Goal: Task Accomplishment & Management: Manage account settings

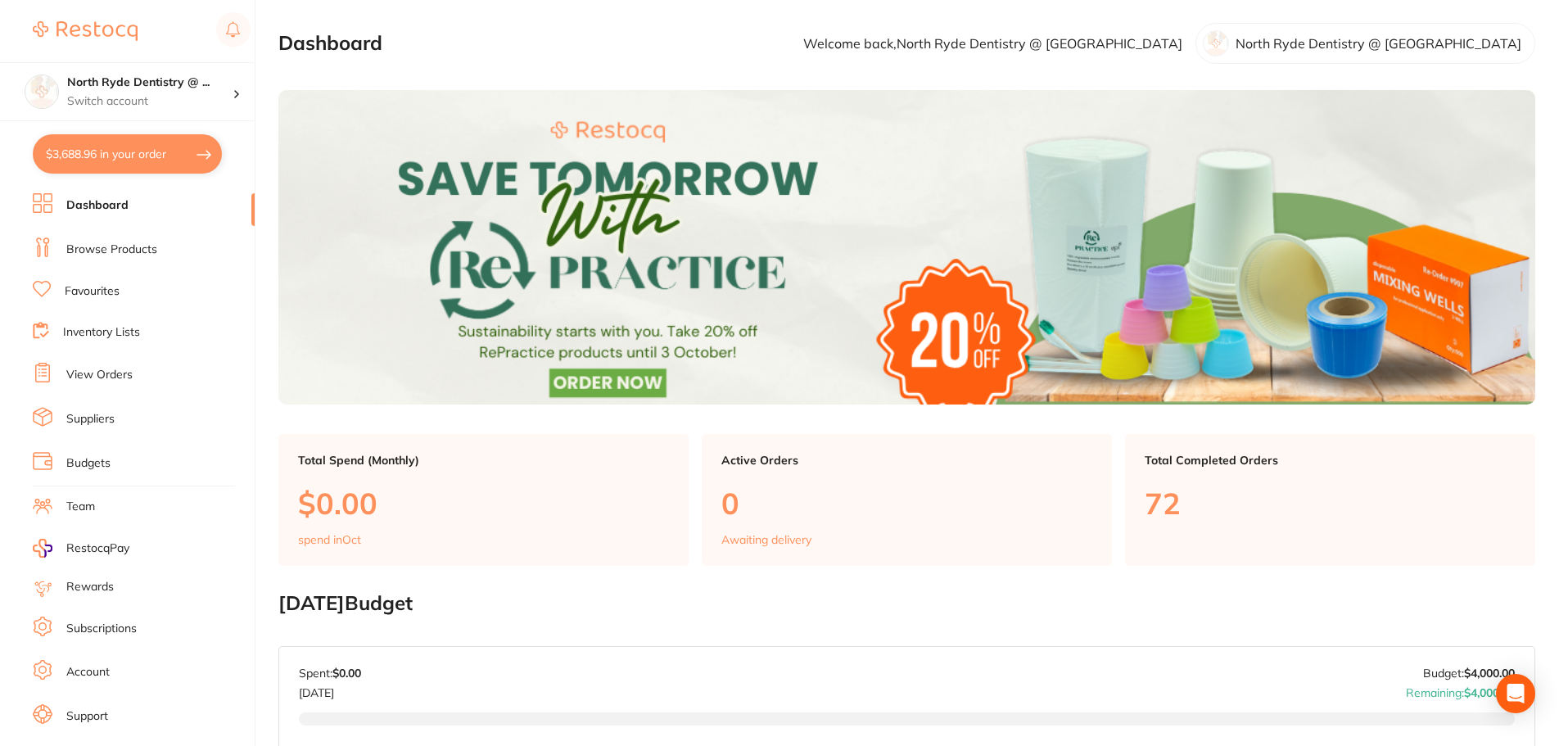
click at [98, 420] on link "Suppliers" at bounding box center [90, 419] width 48 height 16
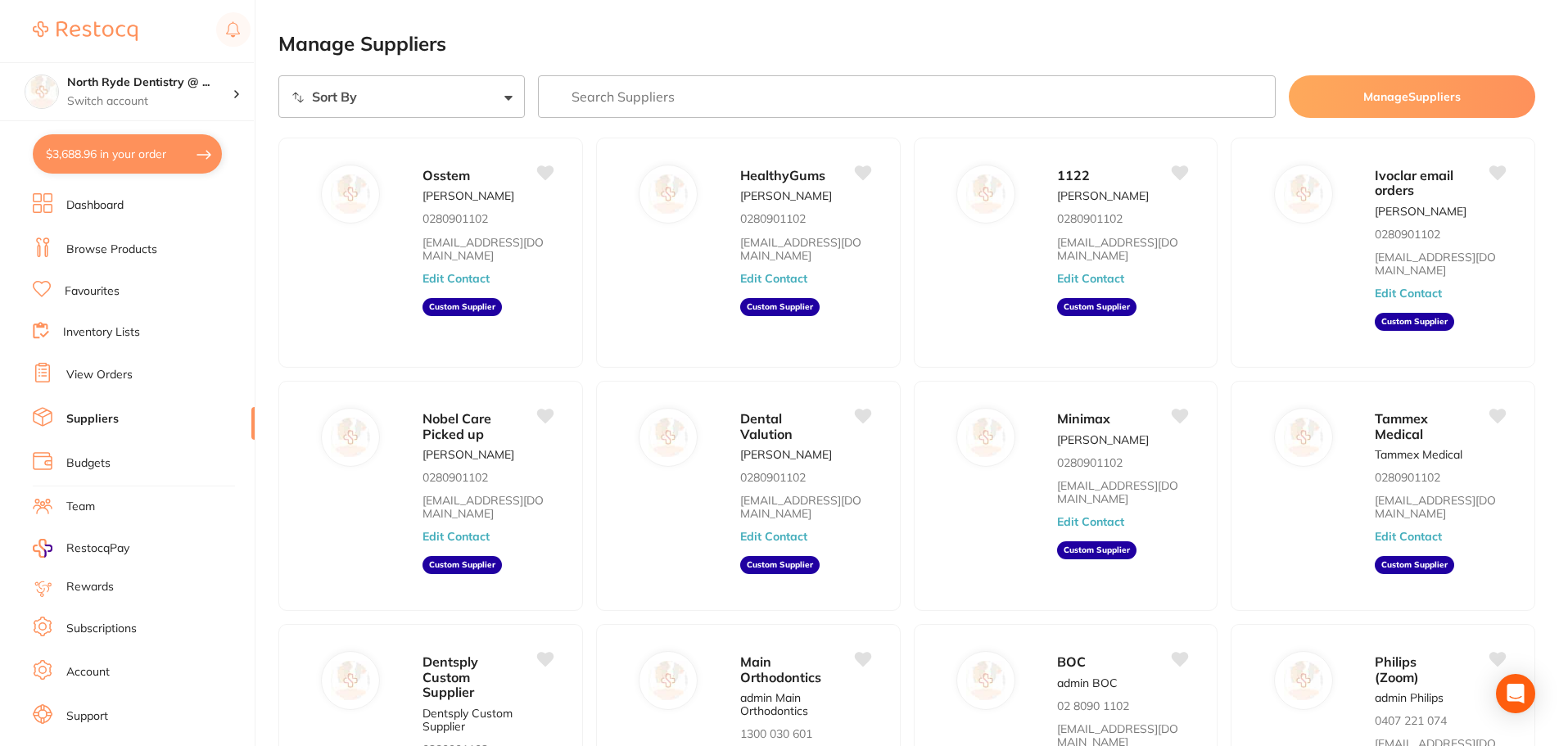
click at [103, 370] on link "View Orders" at bounding box center [99, 375] width 66 height 16
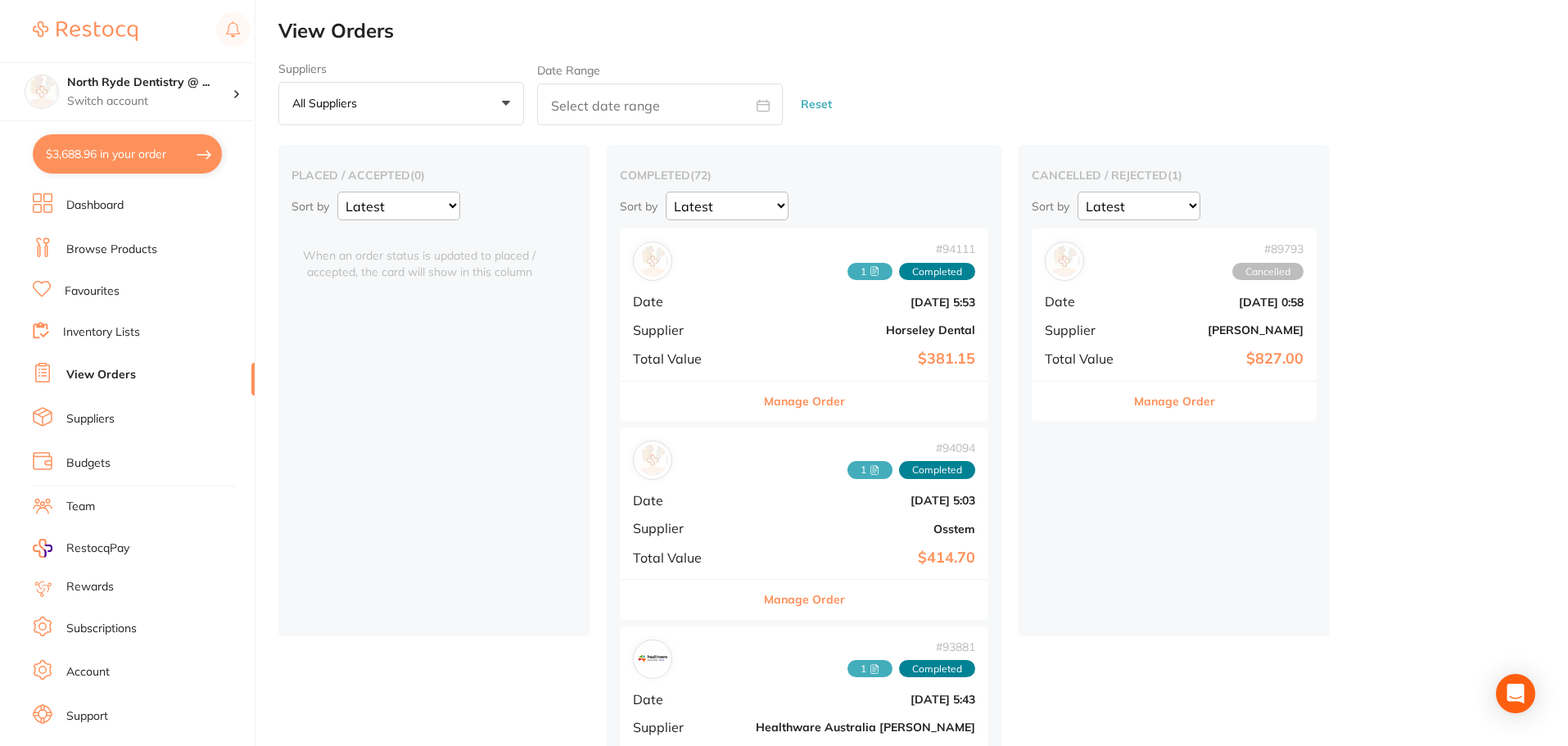
click at [473, 108] on button "All suppliers +0" at bounding box center [401, 105] width 246 height 45
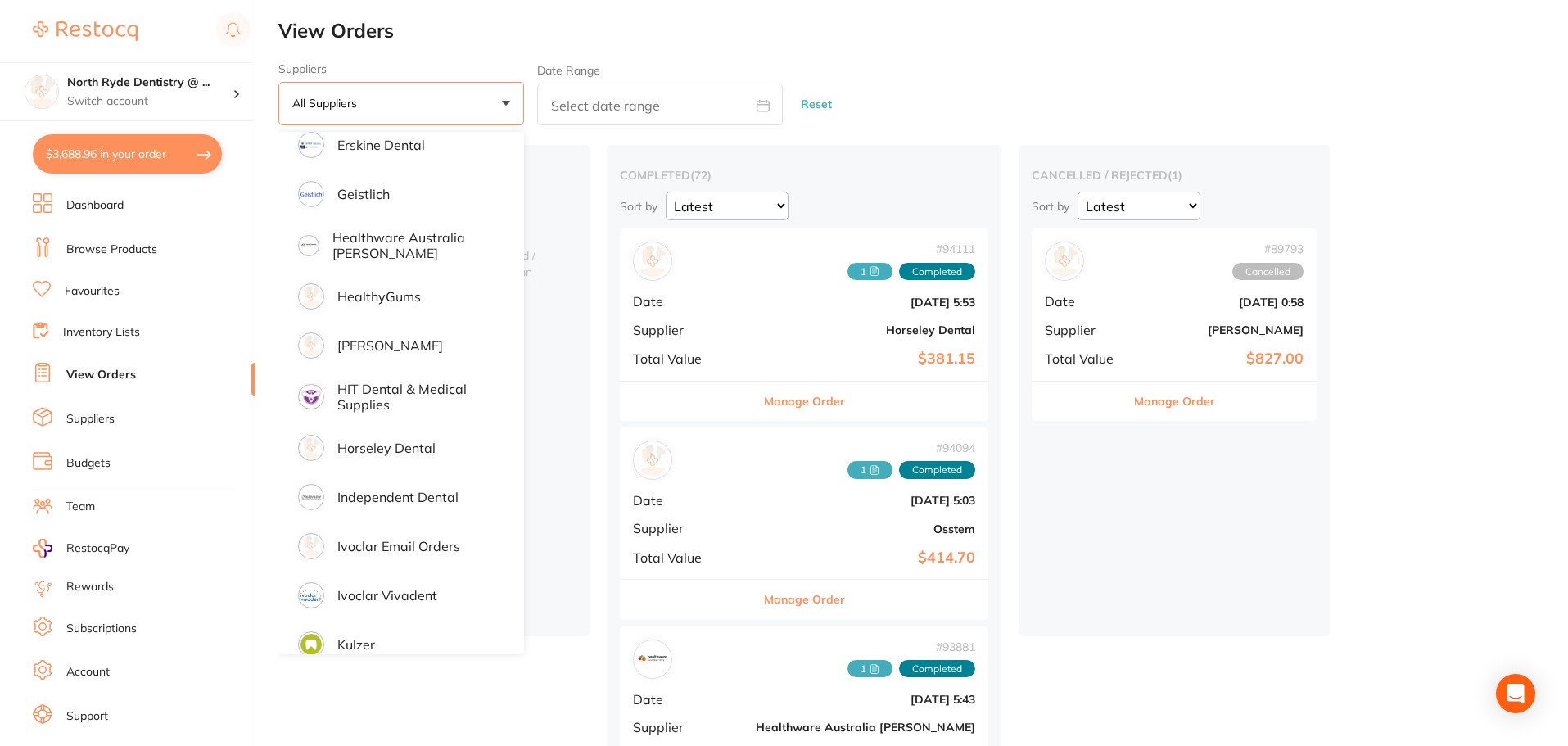
scroll to position [1065, 0]
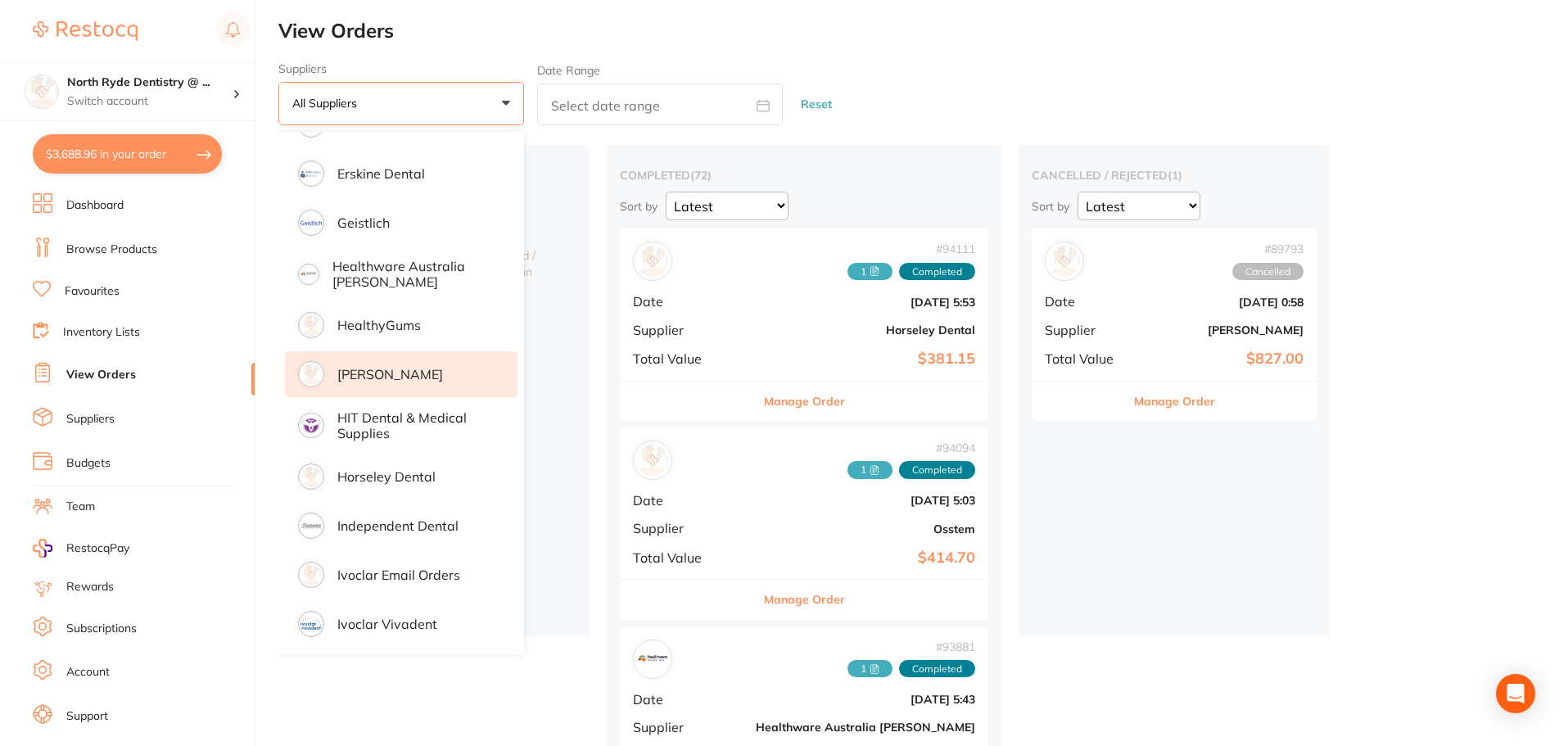
click at [379, 368] on p "[PERSON_NAME]" at bounding box center [389, 374] width 106 height 15
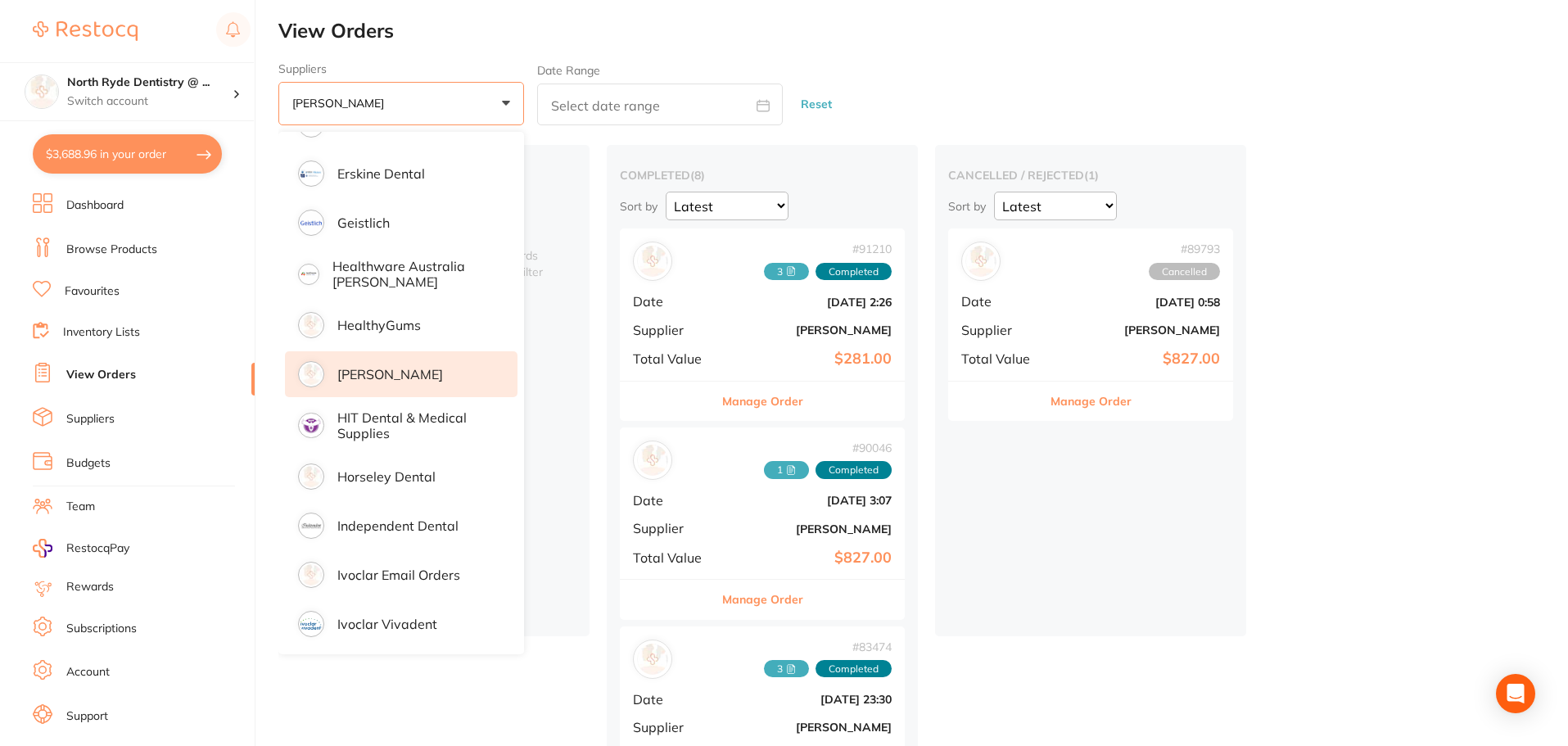
click at [751, 396] on button "Manage Order" at bounding box center [763, 401] width 81 height 40
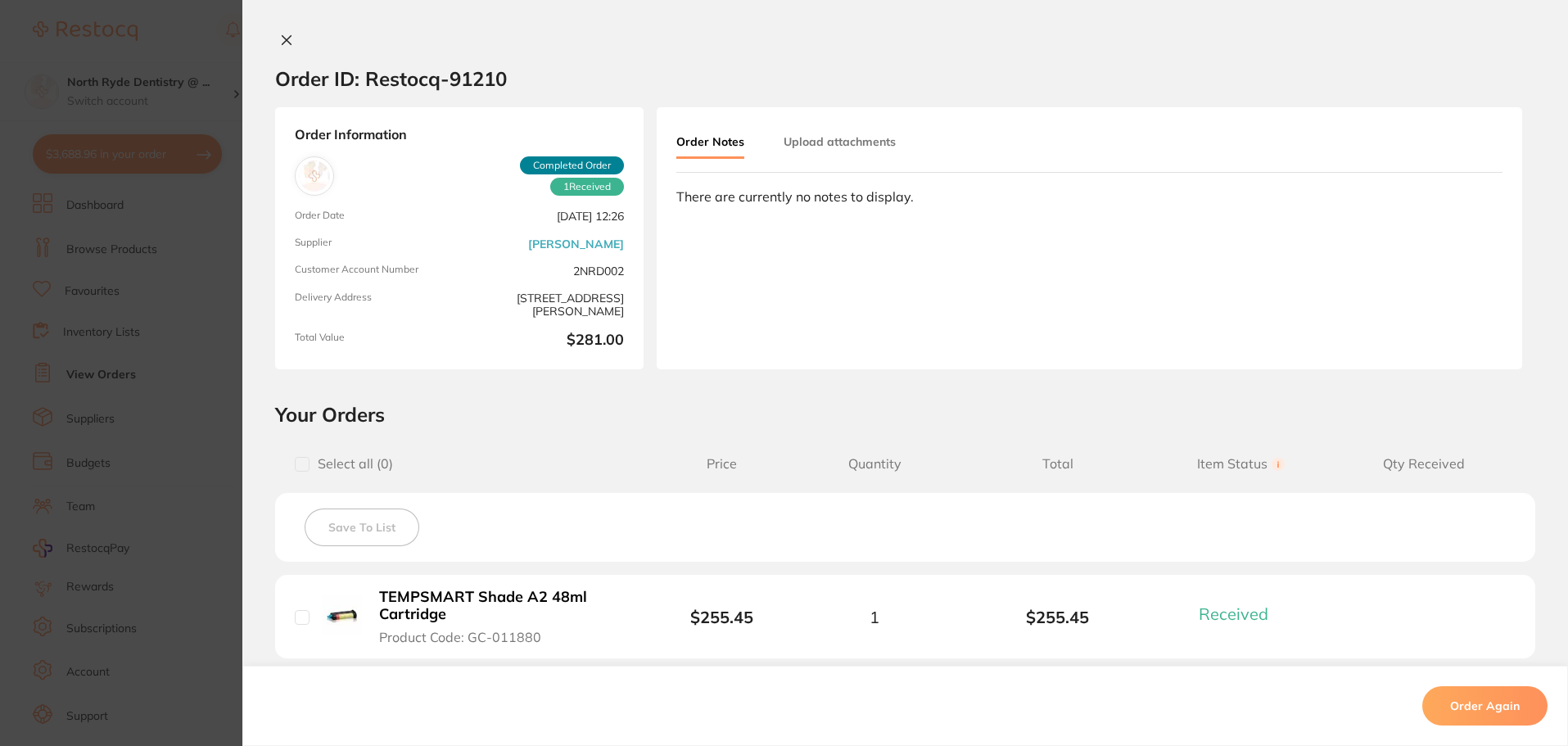
click at [831, 144] on button "Upload attachments" at bounding box center [840, 141] width 112 height 29
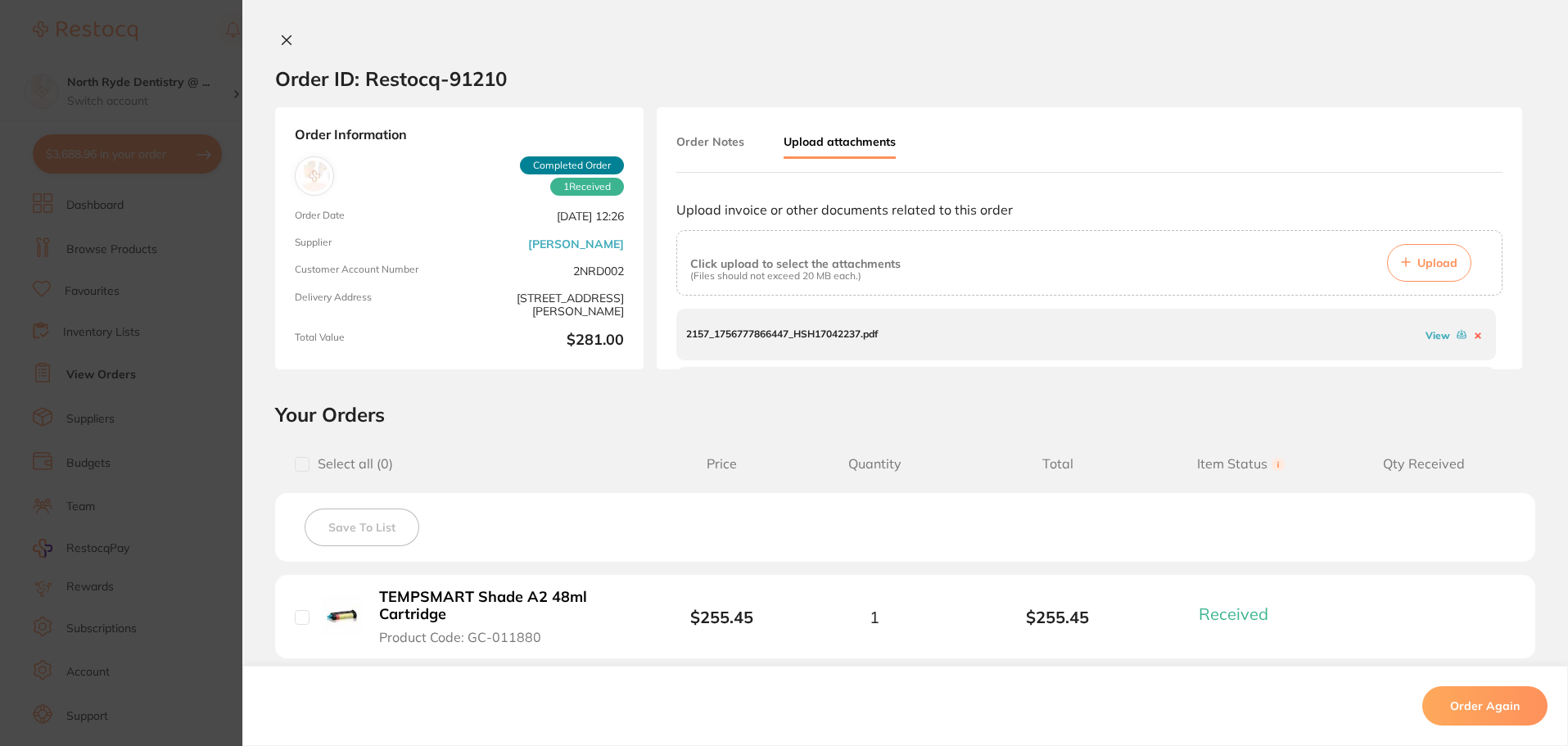
click at [1427, 275] on button "Upload" at bounding box center [1429, 263] width 84 height 38
